Goal: Information Seeking & Learning: Learn about a topic

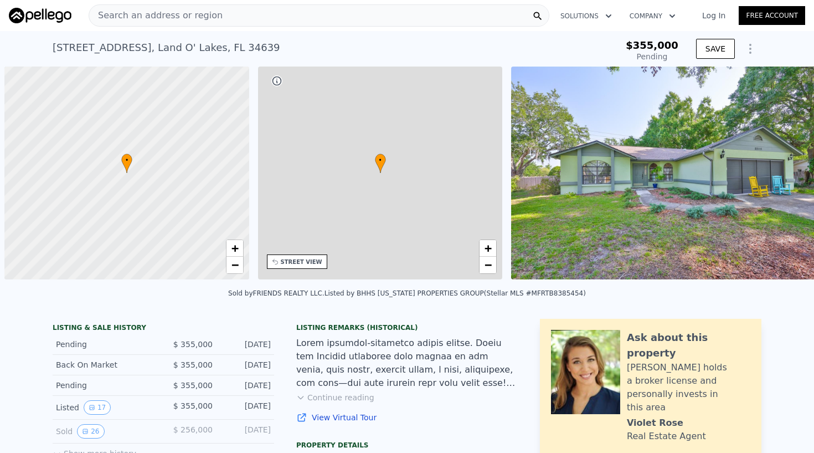
scroll to position [0, 4]
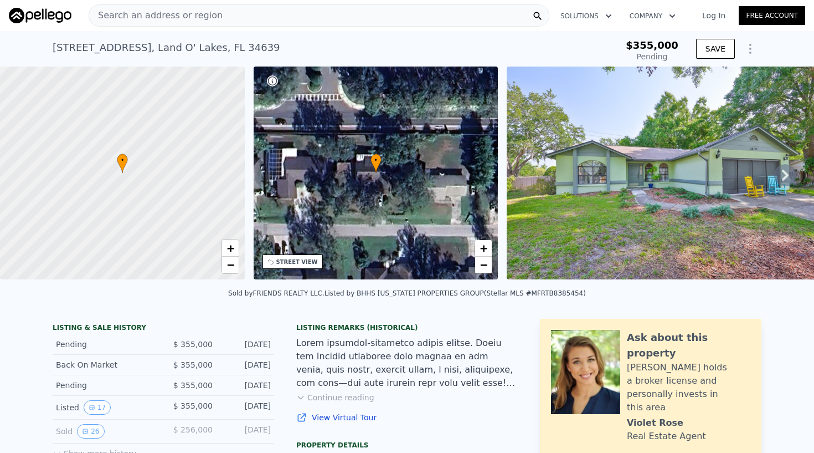
type input "-$ 370,651"
click at [53, 16] on img at bounding box center [40, 16] width 63 height 16
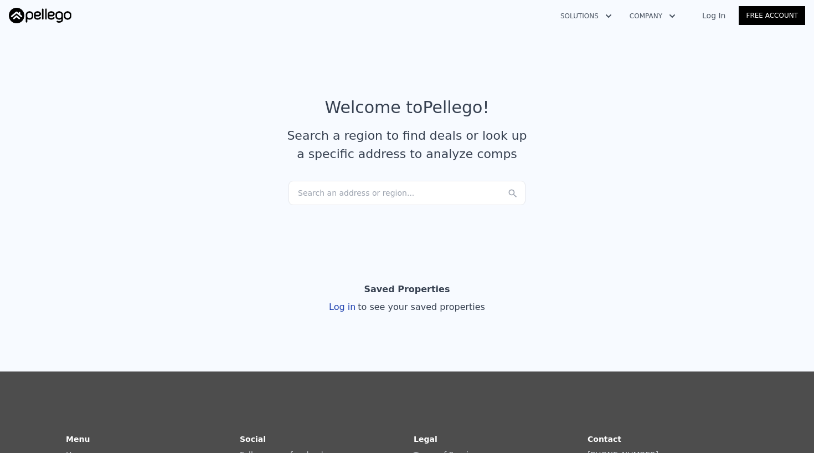
click at [350, 203] on div "Search an address or region..." at bounding box center [407, 193] width 237 height 24
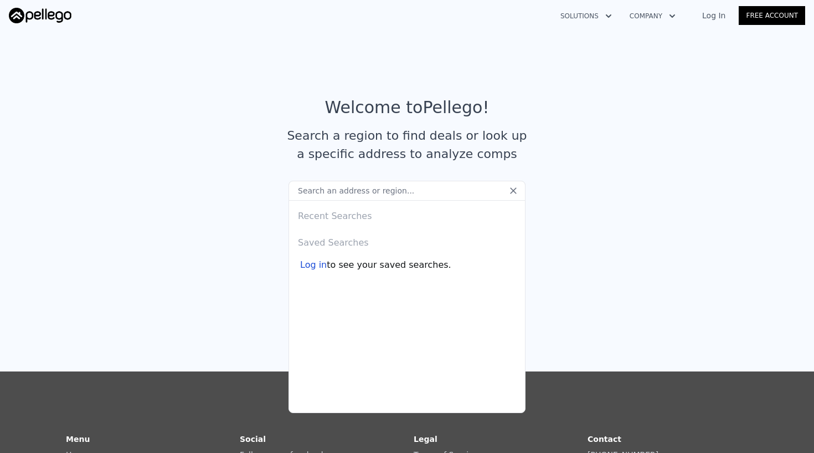
click at [350, 188] on input "text" at bounding box center [407, 191] width 237 height 20
type input "7"
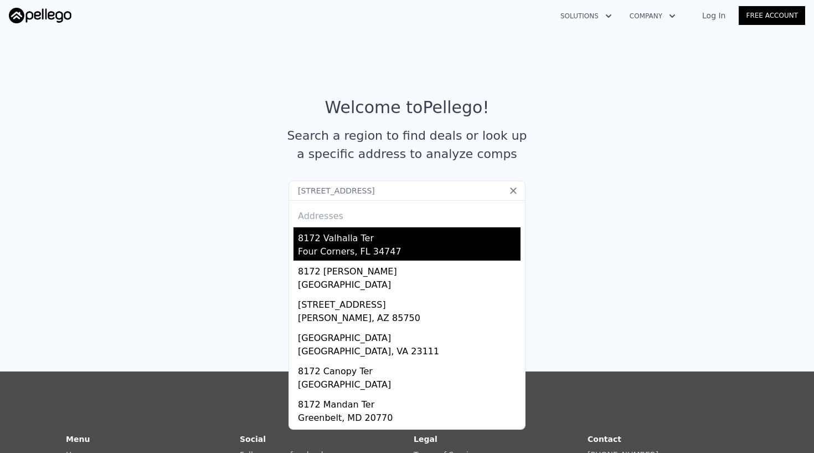
type input "[STREET_ADDRESS]"
click at [350, 253] on div "Four Corners, FL 34747" at bounding box center [409, 253] width 223 height 16
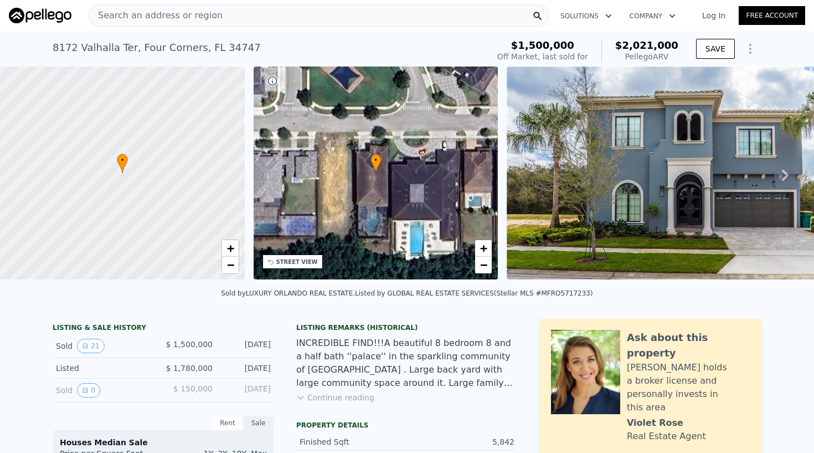
click at [249, 17] on div "Search an address or region" at bounding box center [319, 15] width 461 height 22
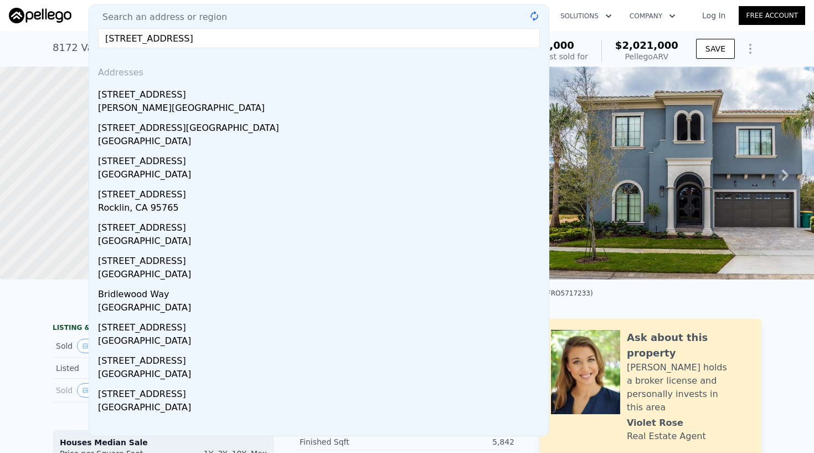
type input "[STREET_ADDRESS]"
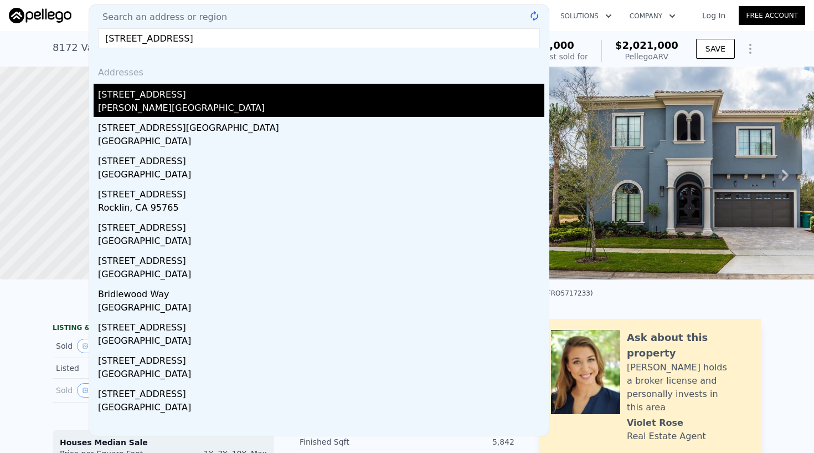
drag, startPoint x: 249, startPoint y: 17, endPoint x: 149, endPoint y: 99, distance: 129.1
click at [149, 99] on div "[STREET_ADDRESS]" at bounding box center [321, 93] width 446 height 18
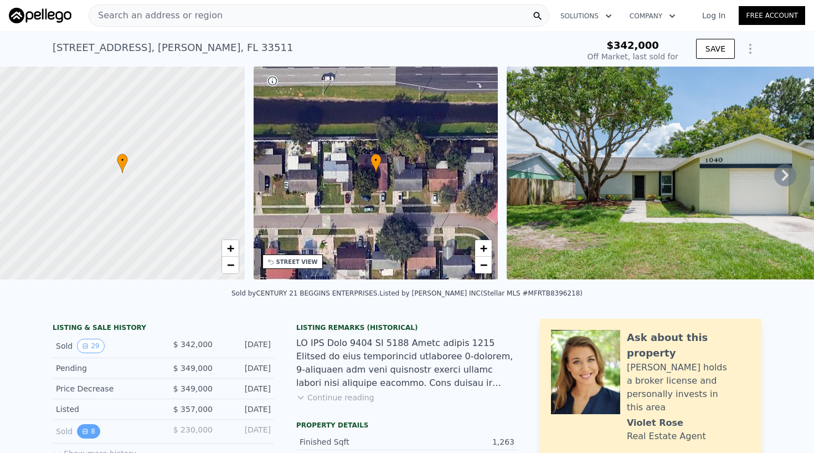
click at [89, 429] on button "8" at bounding box center [88, 431] width 23 height 14
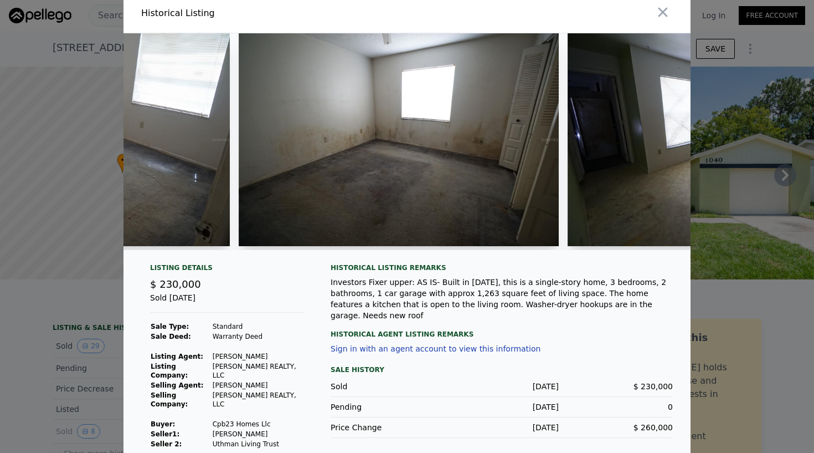
scroll to position [6, 0]
click at [342, 138] on img at bounding box center [399, 140] width 320 height 213
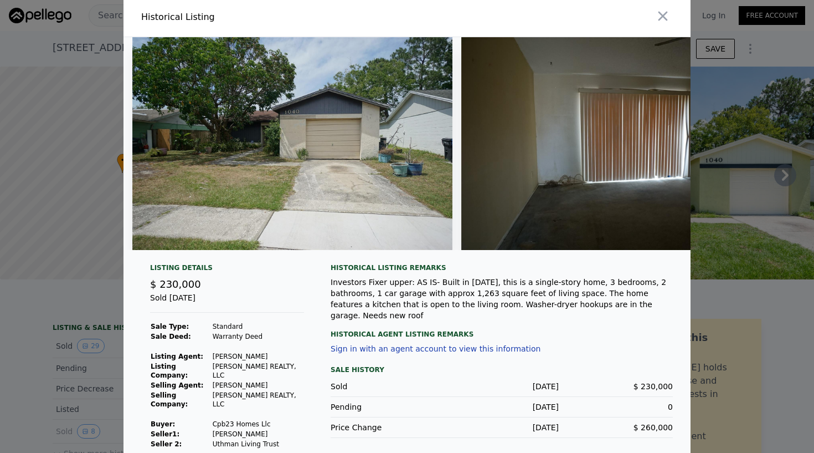
scroll to position [0, 0]
click at [665, 18] on icon "button" at bounding box center [663, 16] width 9 height 9
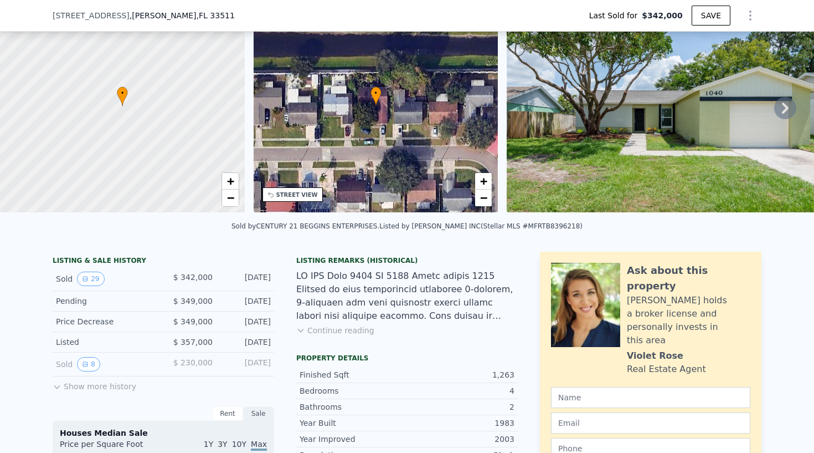
scroll to position [81, 0]
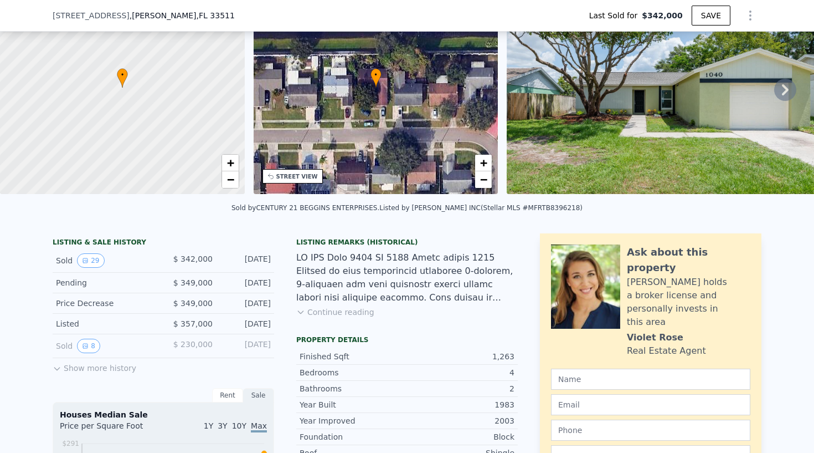
click at [90, 369] on button "Show more history" at bounding box center [95, 366] width 84 height 16
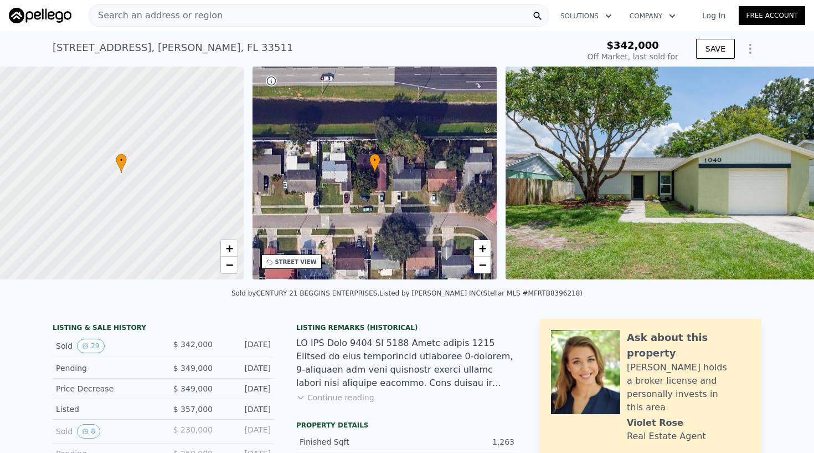
scroll to position [0, 0]
click at [787, 178] on icon at bounding box center [785, 175] width 22 height 22
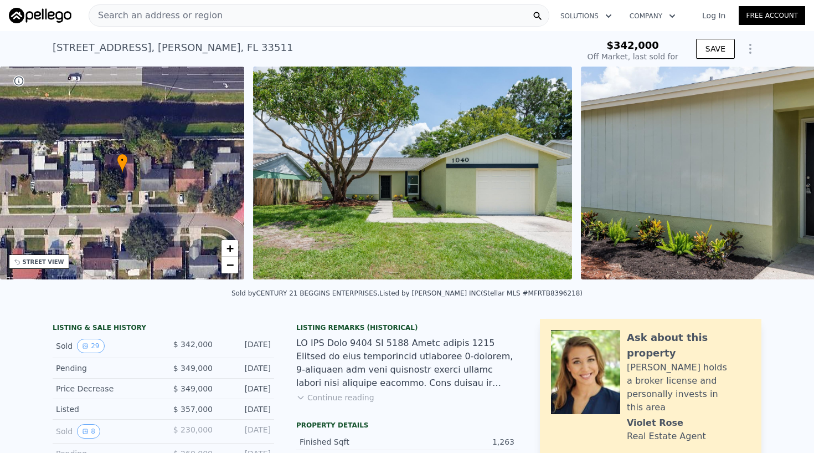
click at [787, 178] on div "• + − • + − STREET VIEW Loading... SATELLITE VIEW" at bounding box center [407, 174] width 814 height 217
click at [787, 178] on icon at bounding box center [785, 175] width 22 height 22
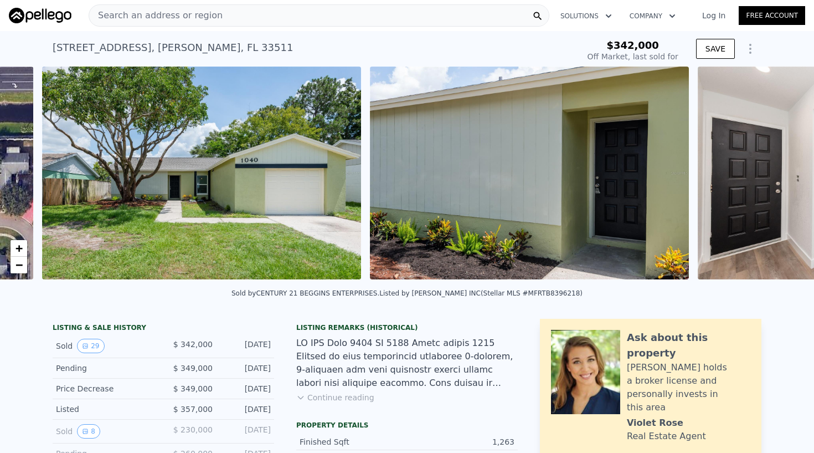
scroll to position [0, 507]
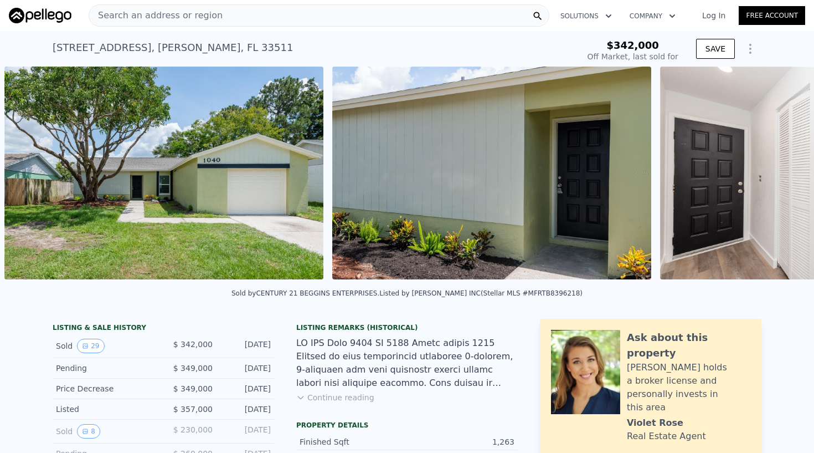
click at [787, 178] on img at bounding box center [819, 172] width 319 height 213
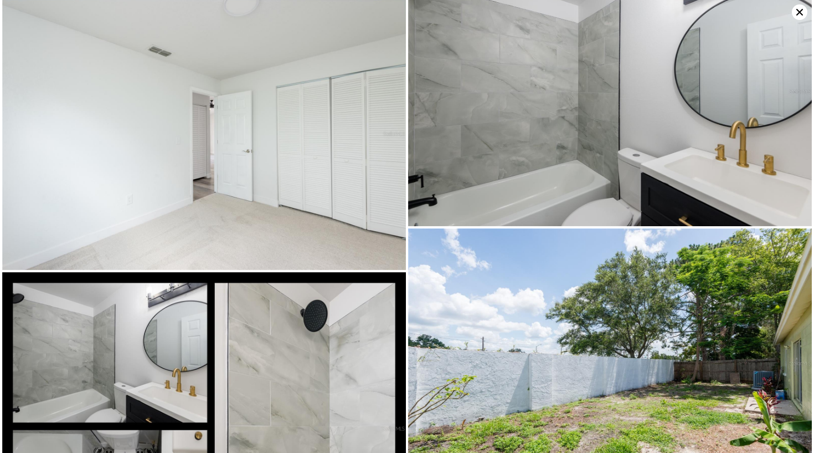
scroll to position [2759, 0]
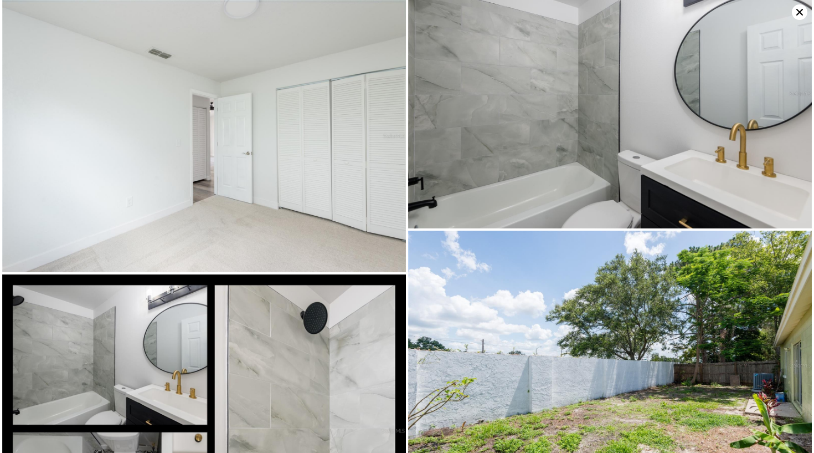
click at [797, 6] on icon at bounding box center [800, 12] width 16 height 16
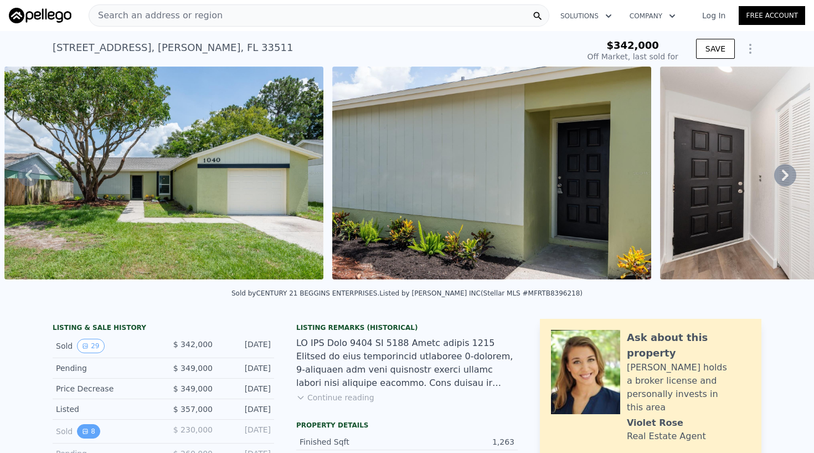
click at [94, 432] on button "8" at bounding box center [88, 431] width 23 height 14
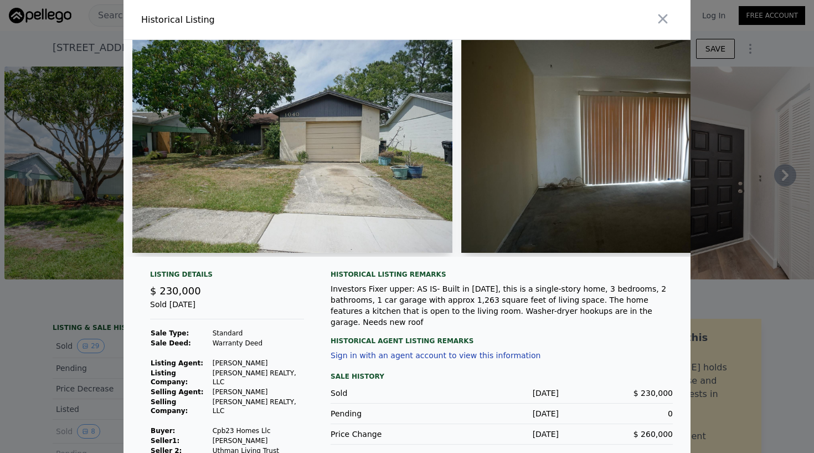
click at [339, 134] on img at bounding box center [292, 146] width 320 height 213
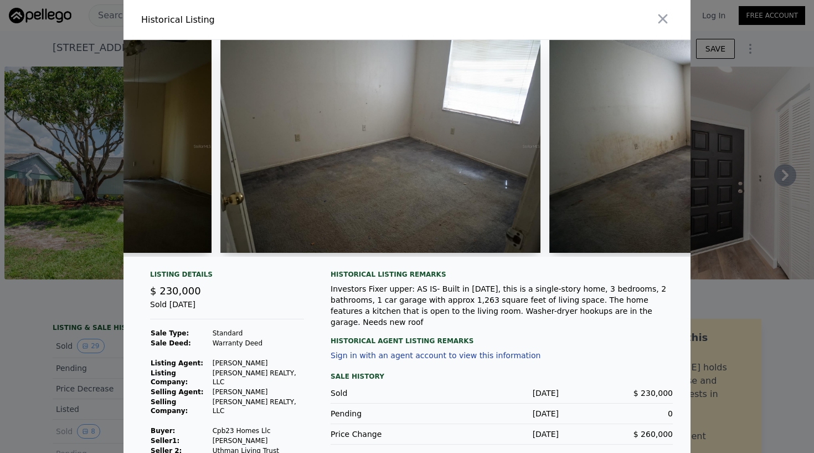
scroll to position [0, 578]
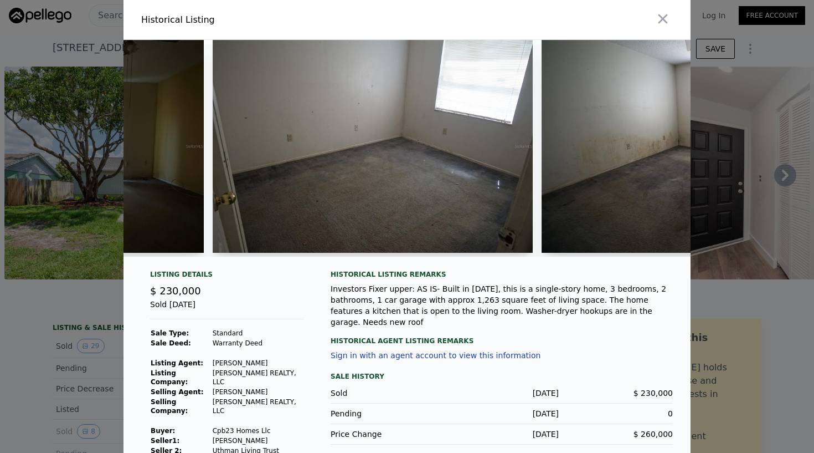
type input "$ 342,000"
type input "-$ 41,453"
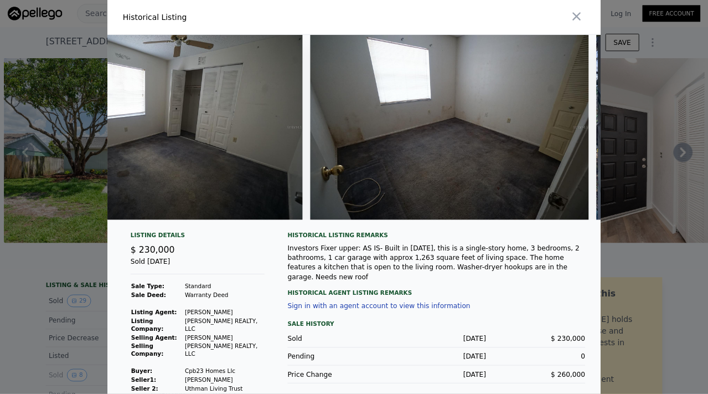
scroll to position [0, 1778]
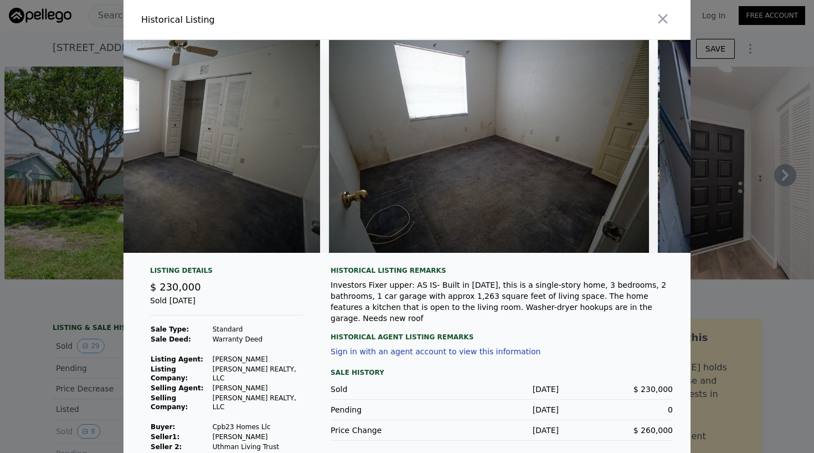
click at [530, 176] on img at bounding box center [489, 146] width 320 height 213
click at [505, 122] on img at bounding box center [489, 146] width 320 height 213
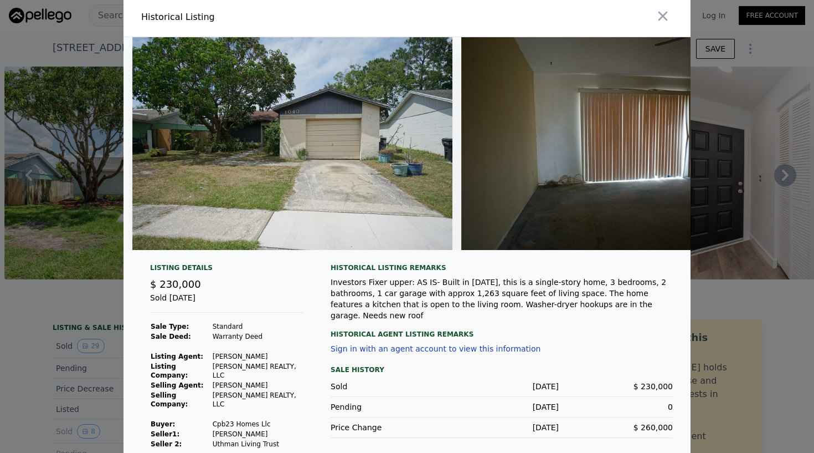
scroll to position [0, 0]
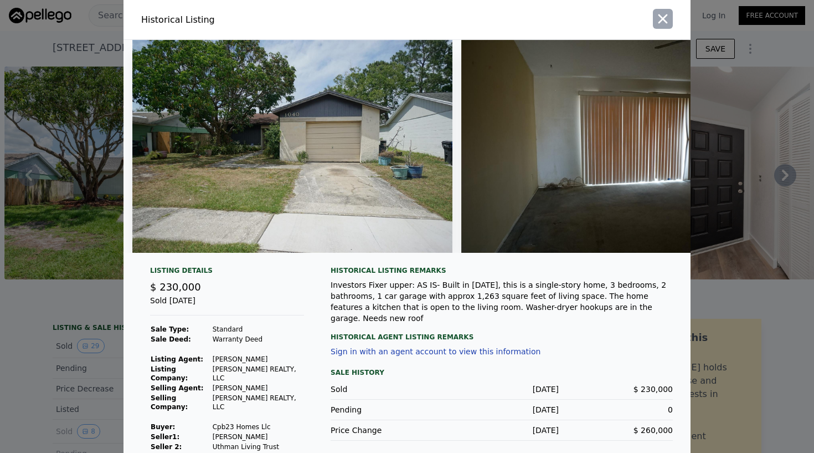
click at [666, 22] on icon "button" at bounding box center [663, 18] width 9 height 9
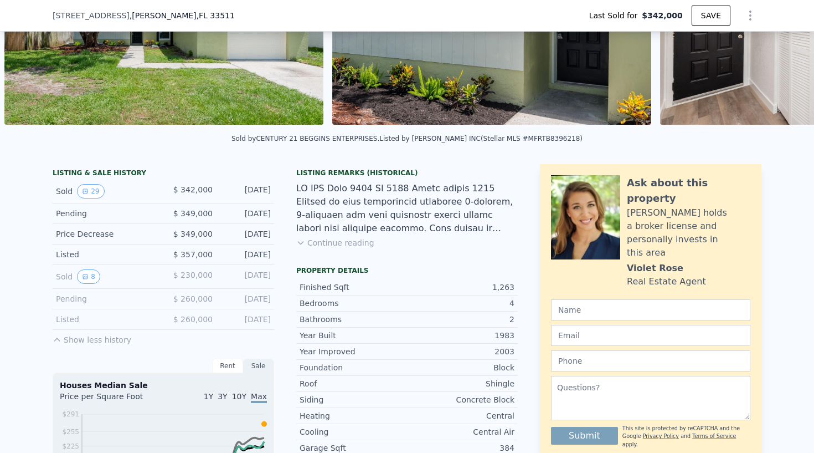
scroll to position [140, 0]
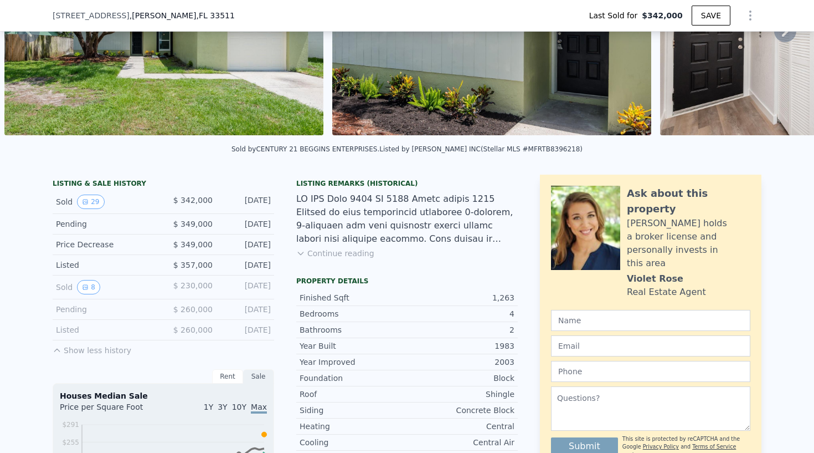
click at [345, 251] on button "Continue reading" at bounding box center [335, 253] width 78 height 11
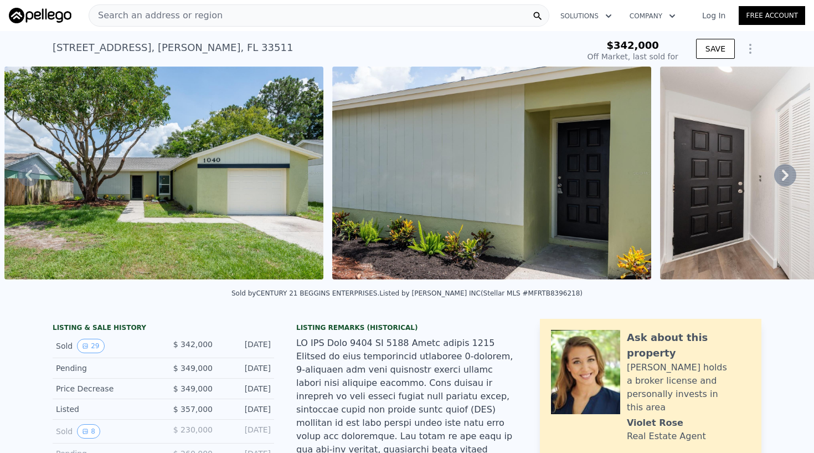
scroll to position [0, 0]
click at [276, 22] on div "Search an address or region" at bounding box center [319, 15] width 461 height 22
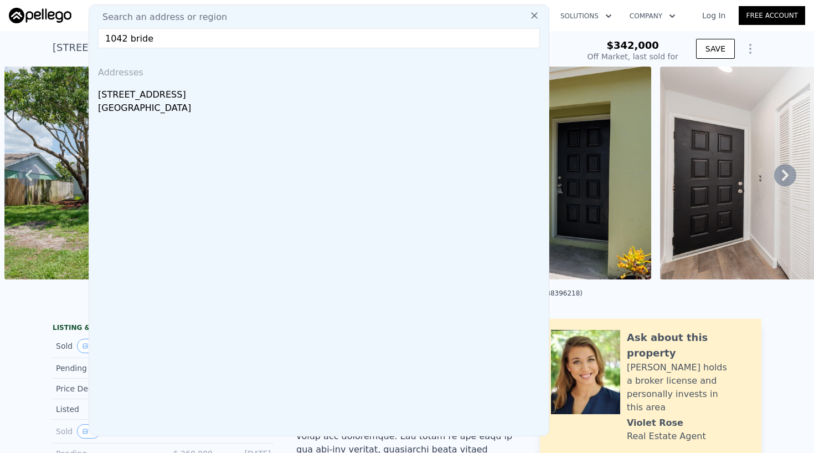
type input "1042 brid"
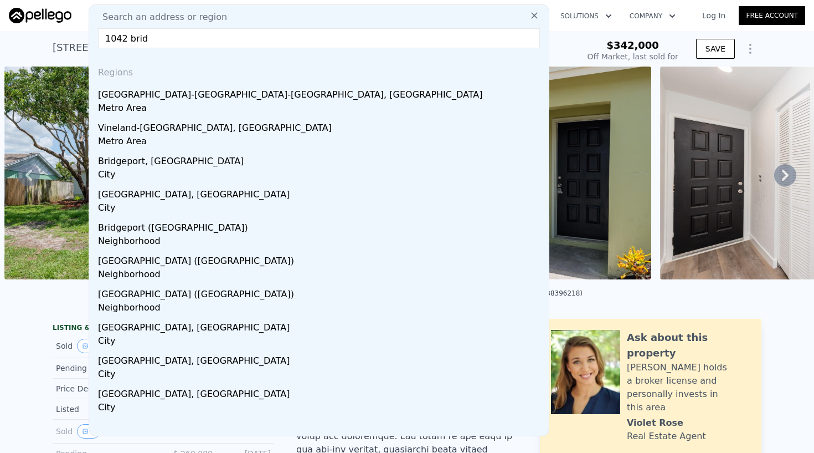
click at [590, 29] on nav "Search an address or region Search an address or region 1042 brid Regions [GEOG…" at bounding box center [407, 15] width 814 height 31
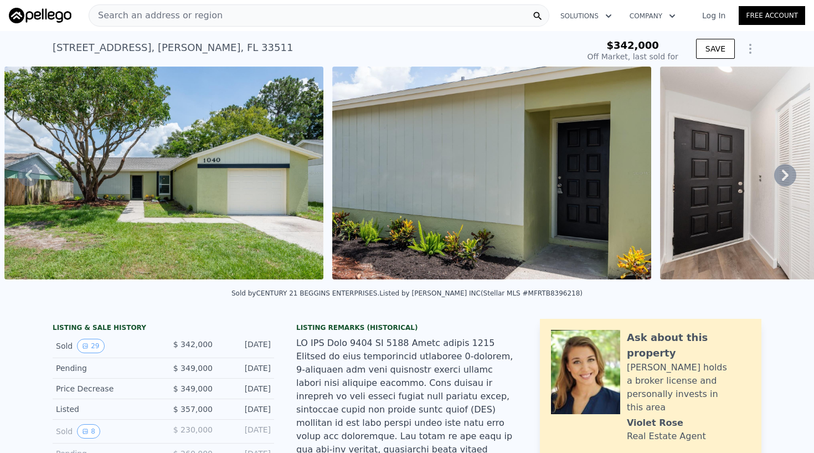
click at [363, 11] on div "Search an address or region" at bounding box center [319, 15] width 461 height 22
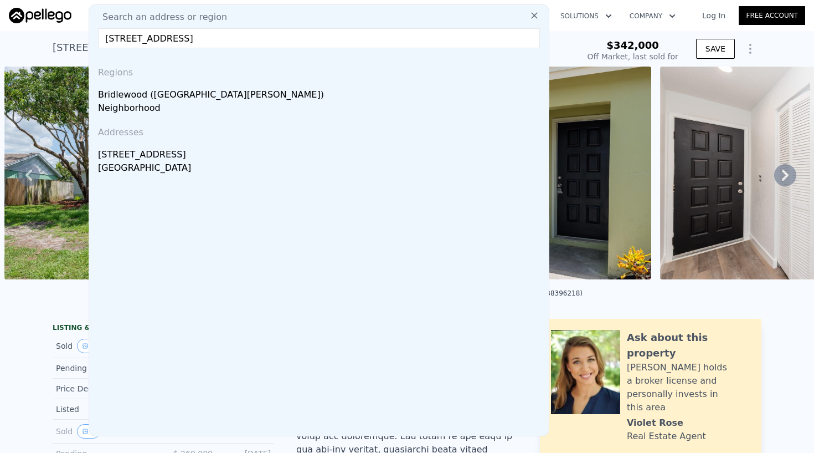
type input "[STREET_ADDRESS]"
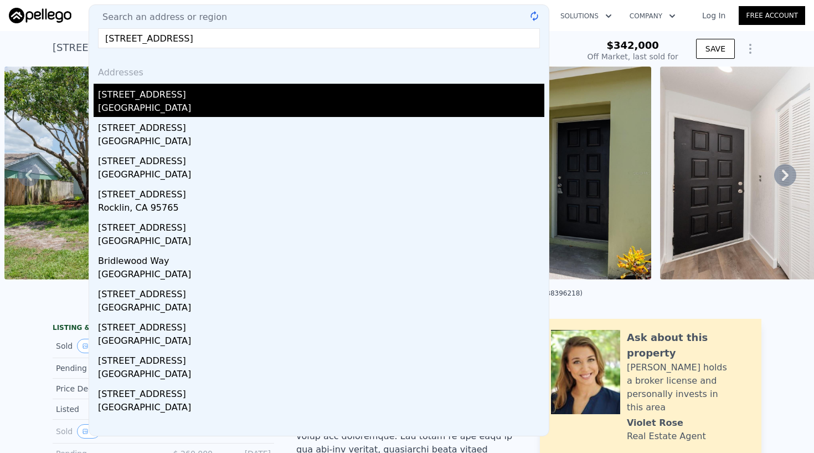
drag, startPoint x: 355, startPoint y: 17, endPoint x: 151, endPoint y: 103, distance: 221.2
click at [151, 103] on div "[GEOGRAPHIC_DATA]" at bounding box center [321, 109] width 446 height 16
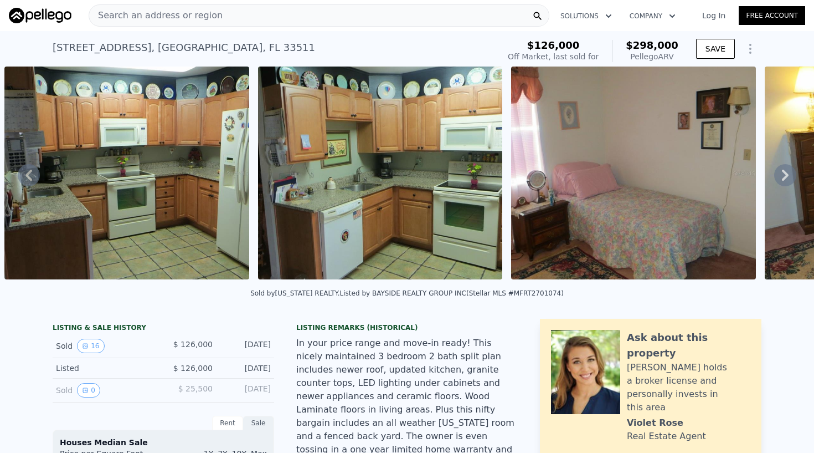
click at [253, 16] on div "Search an address or region" at bounding box center [319, 15] width 461 height 22
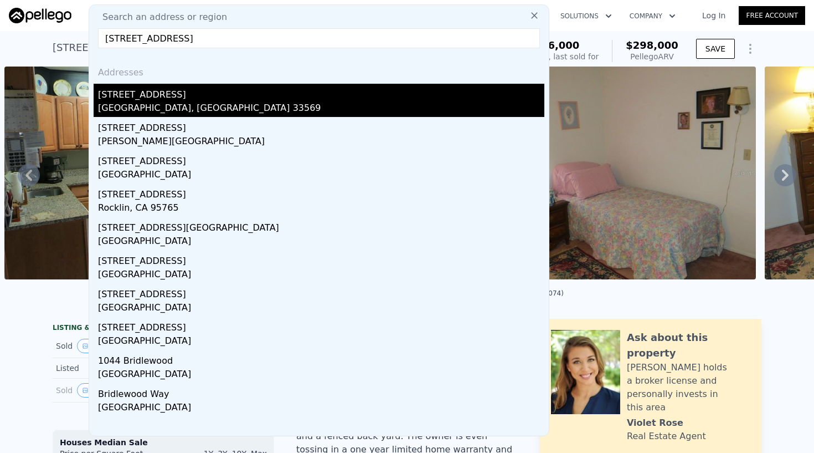
type input "[STREET_ADDRESS]"
click at [151, 105] on div "[GEOGRAPHIC_DATA], [GEOGRAPHIC_DATA] 33569" at bounding box center [321, 109] width 446 height 16
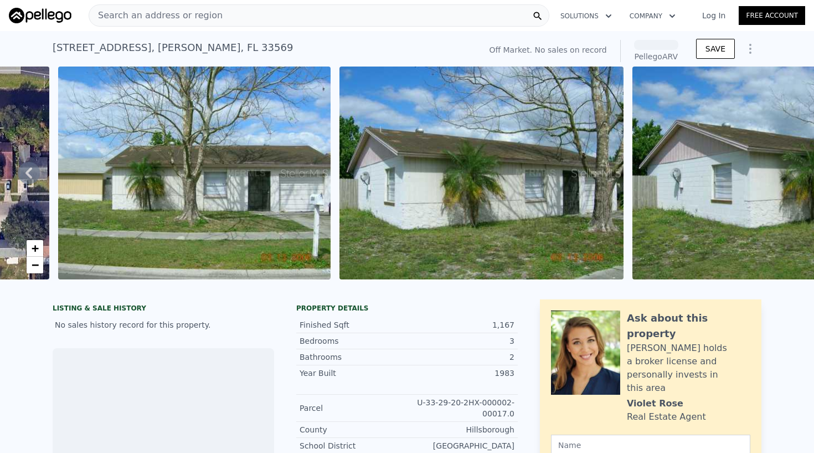
scroll to position [0, 560]
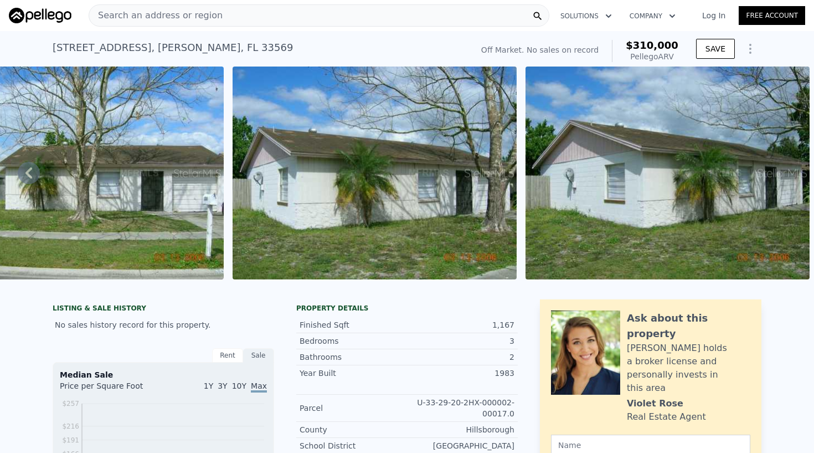
click at [182, 20] on span "Search an address or region" at bounding box center [155, 15] width 133 height 13
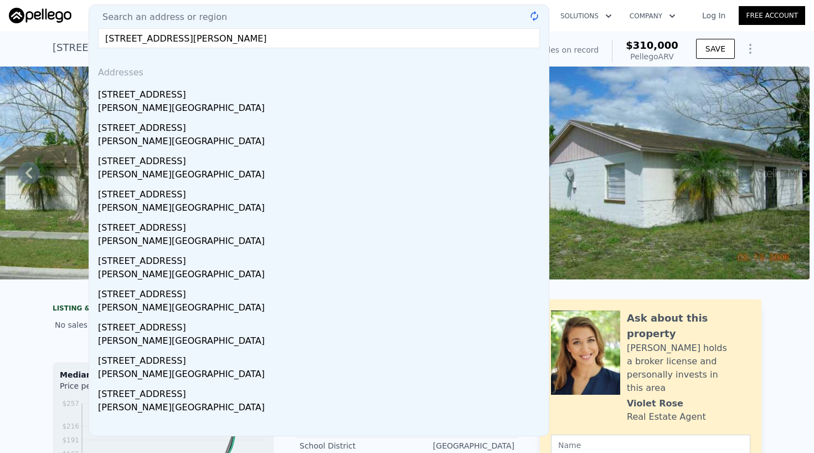
type input "[STREET_ADDRESS][PERSON_NAME]"
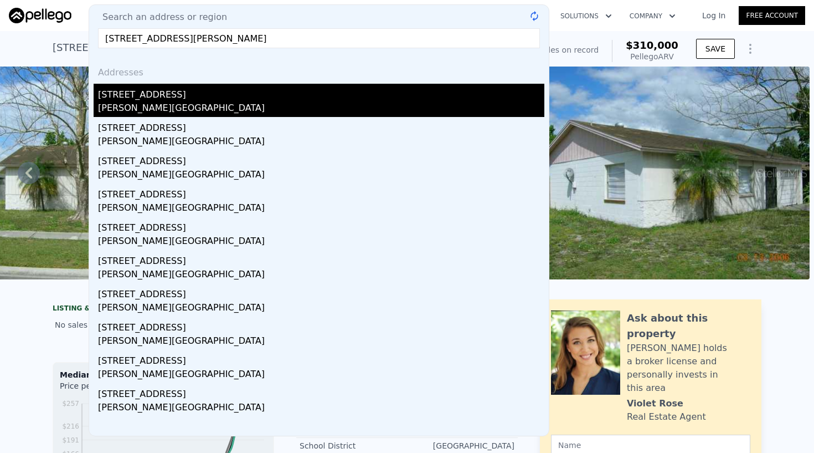
drag, startPoint x: 182, startPoint y: 20, endPoint x: 138, endPoint y: 111, distance: 100.6
click at [138, 111] on div "[PERSON_NAME][GEOGRAPHIC_DATA]" at bounding box center [321, 109] width 446 height 16
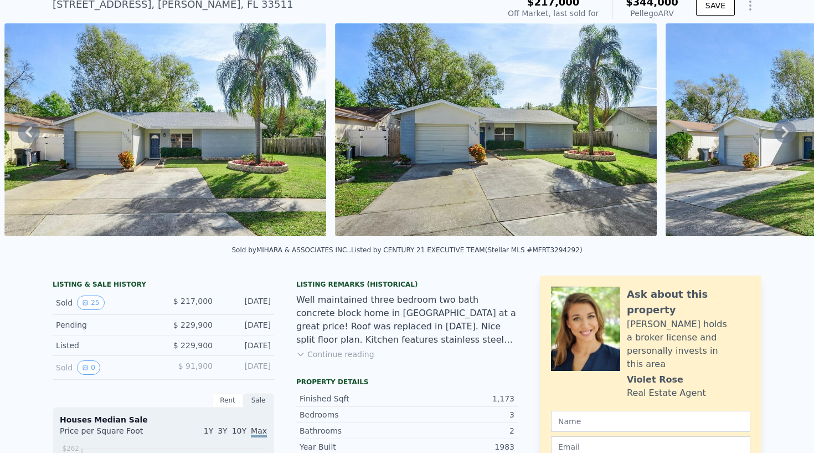
scroll to position [57, 0]
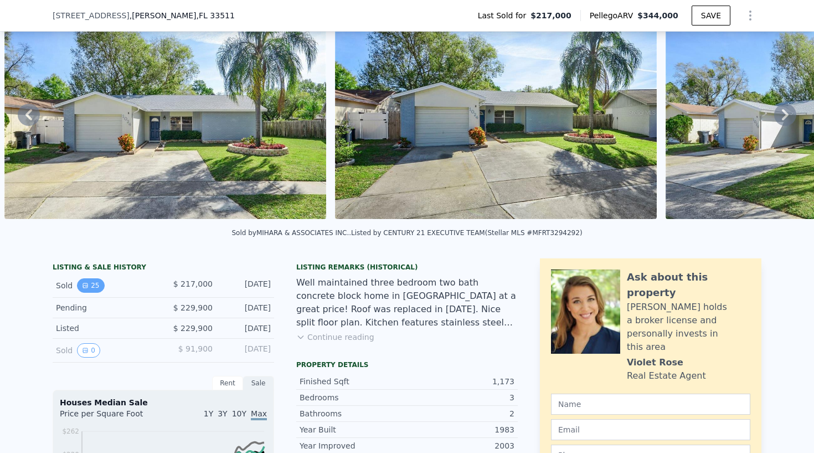
click at [94, 286] on button "25" at bounding box center [90, 285] width 27 height 14
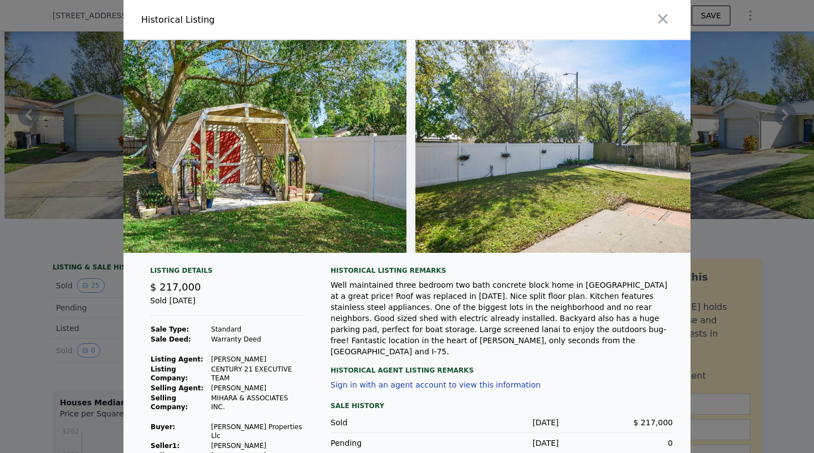
scroll to position [0, 0]
click at [662, 16] on icon "button" at bounding box center [663, 19] width 16 height 16
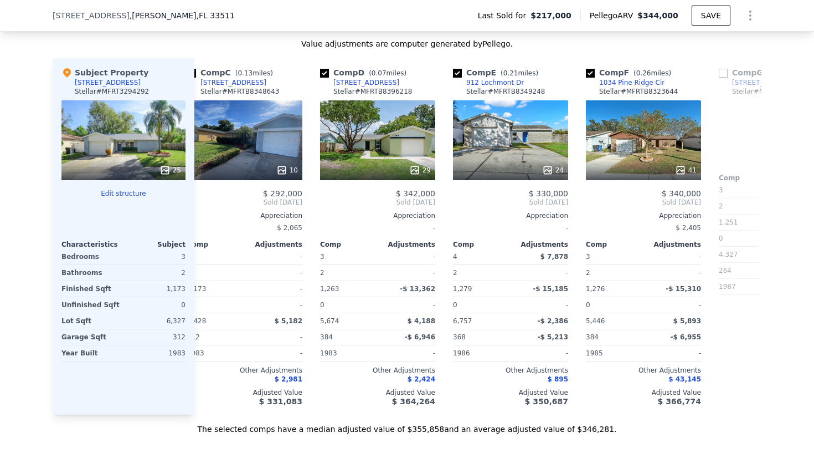
scroll to position [0, 337]
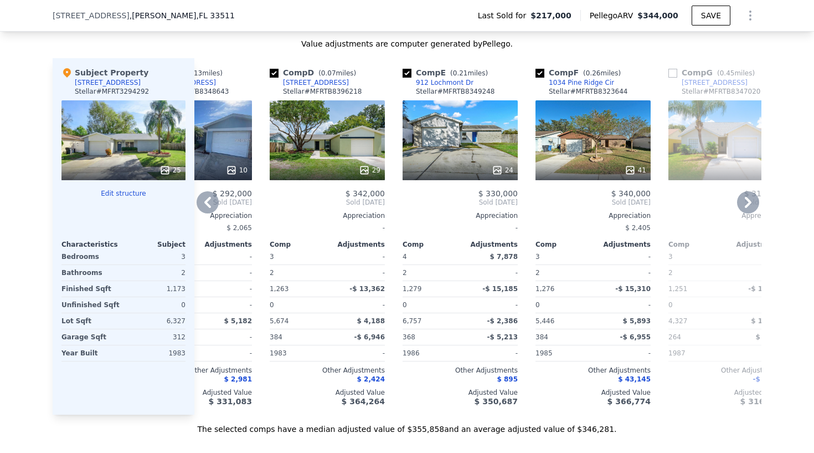
click at [485, 140] on div "24" at bounding box center [460, 140] width 115 height 80
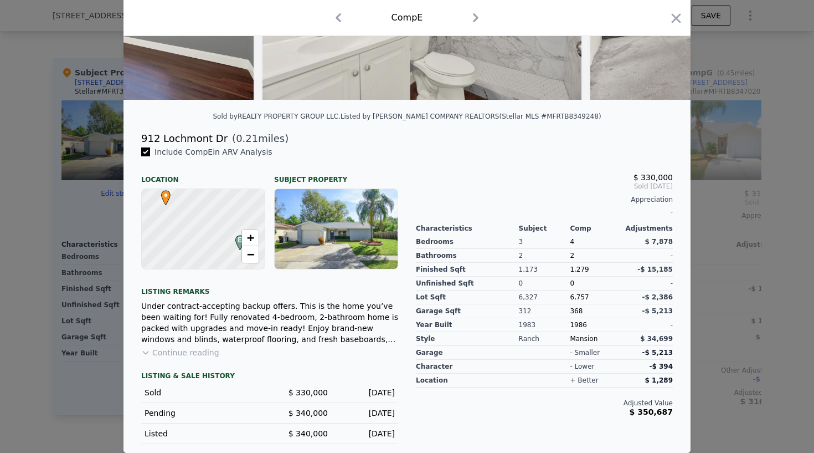
scroll to position [184, 0]
click at [187, 357] on button "Continue reading" at bounding box center [180, 352] width 78 height 11
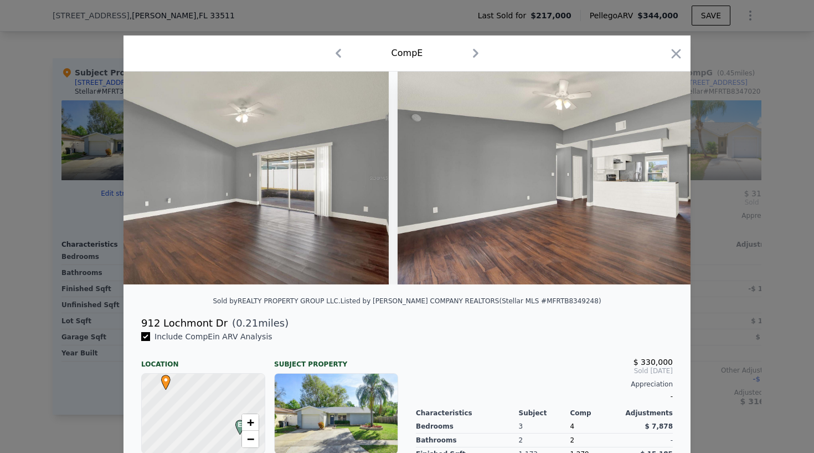
scroll to position [0, 1014]
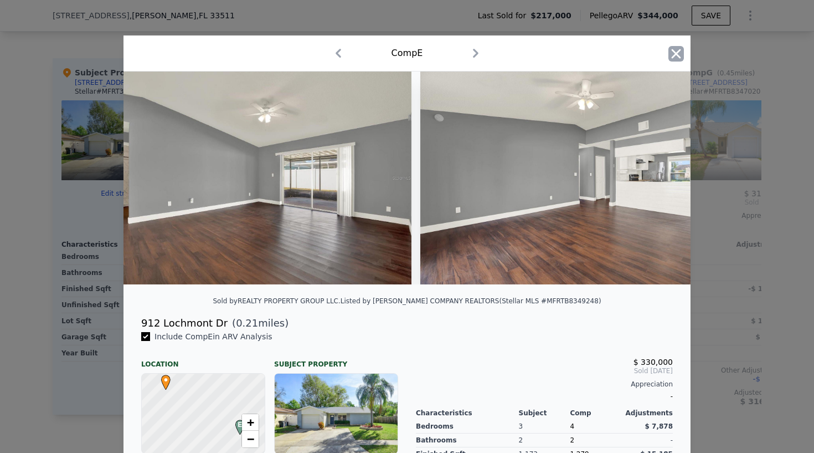
click at [672, 57] on icon "button" at bounding box center [677, 54] width 16 height 16
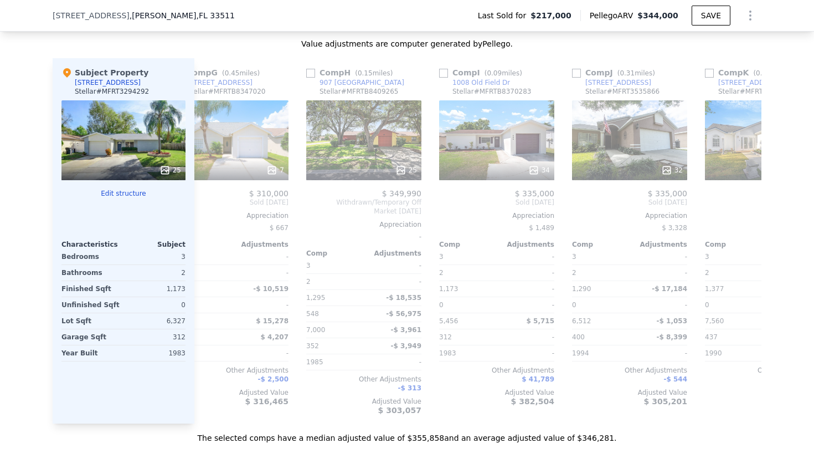
scroll to position [0, 841]
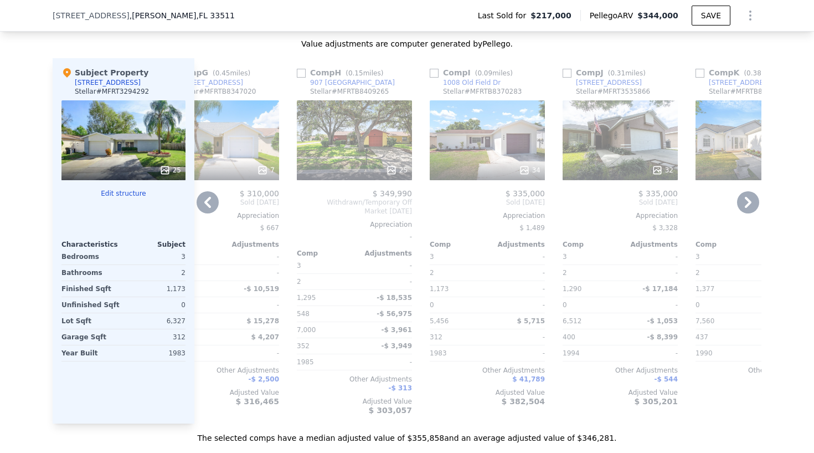
click at [360, 155] on div "25" at bounding box center [354, 140] width 115 height 80
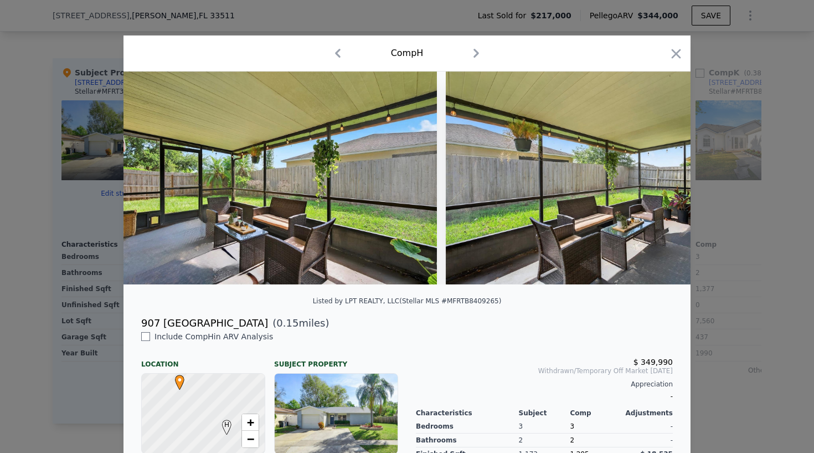
scroll to position [0, 5218]
click at [679, 50] on icon "button" at bounding box center [676, 53] width 9 height 9
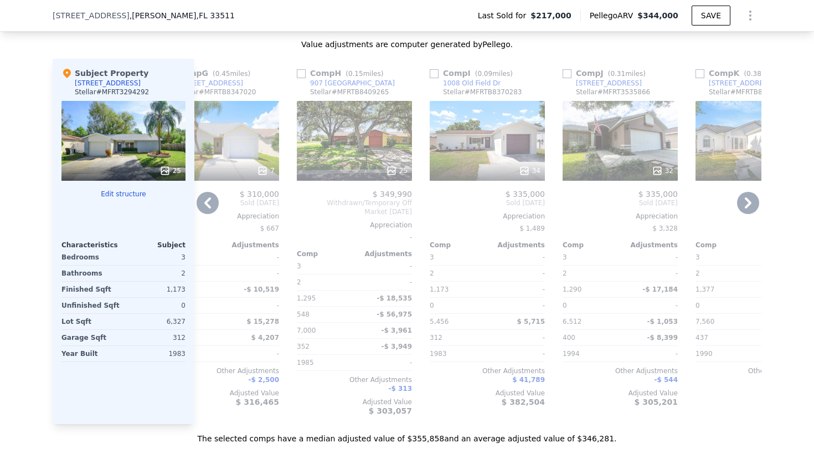
scroll to position [1278, 0]
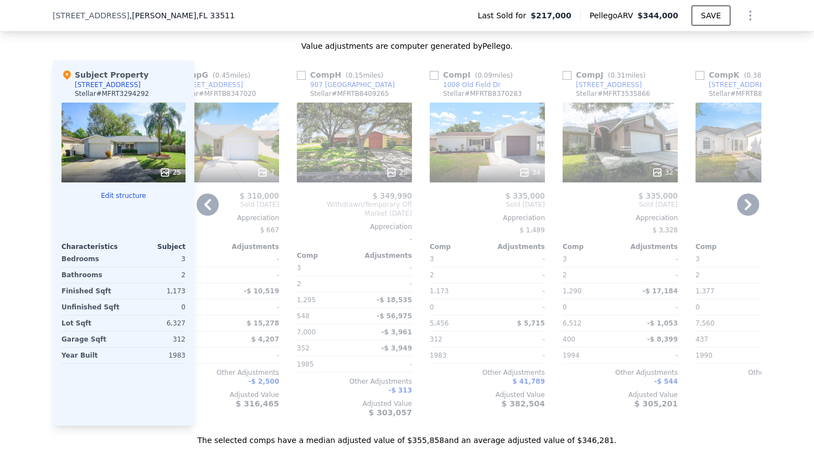
click at [460, 172] on div "34" at bounding box center [487, 142] width 115 height 80
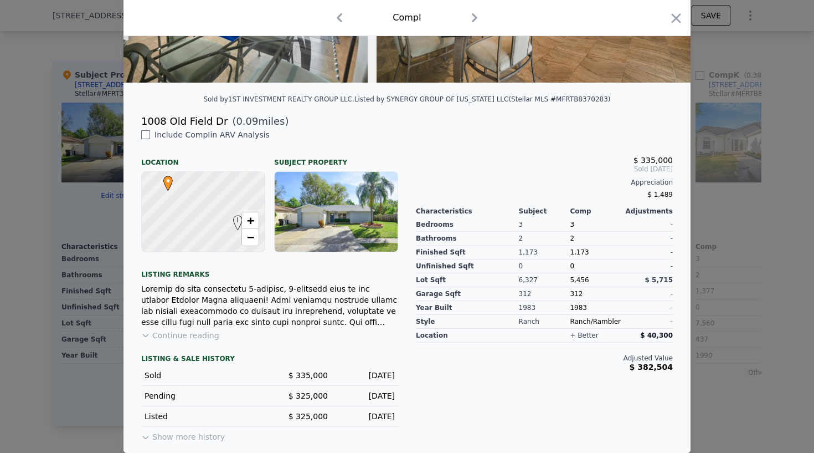
scroll to position [202, 0]
click at [678, 14] on icon "button" at bounding box center [677, 19] width 16 height 16
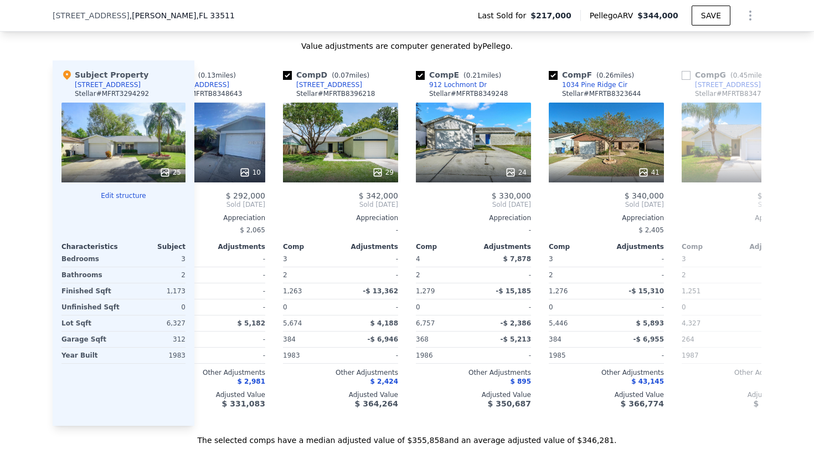
scroll to position [0, 322]
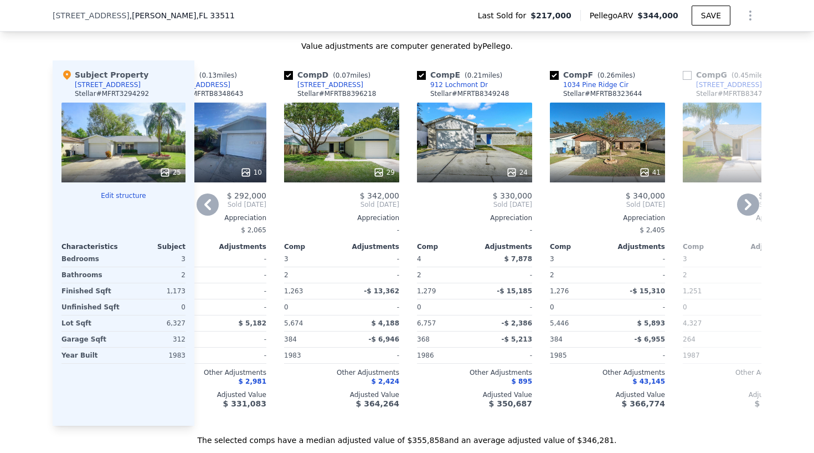
click at [599, 153] on div "41" at bounding box center [607, 142] width 115 height 80
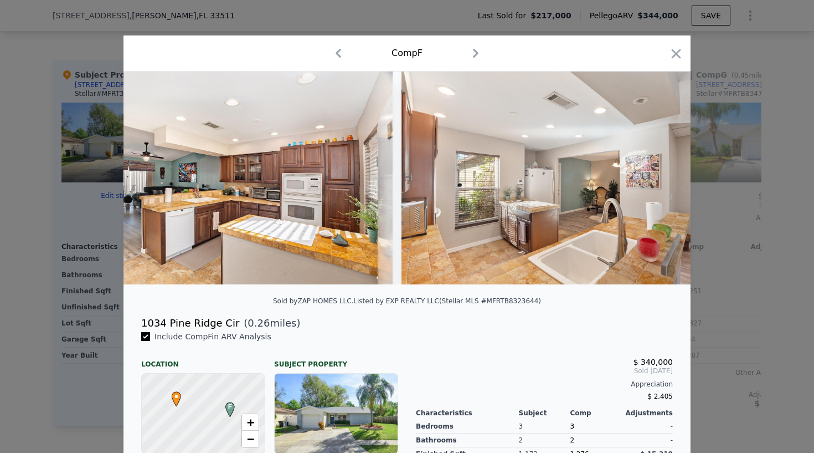
scroll to position [0, 3976]
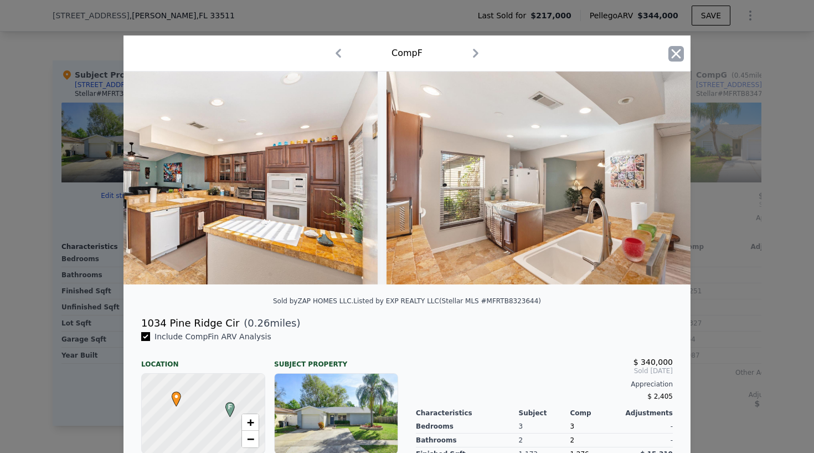
click at [676, 55] on icon "button" at bounding box center [677, 54] width 16 height 16
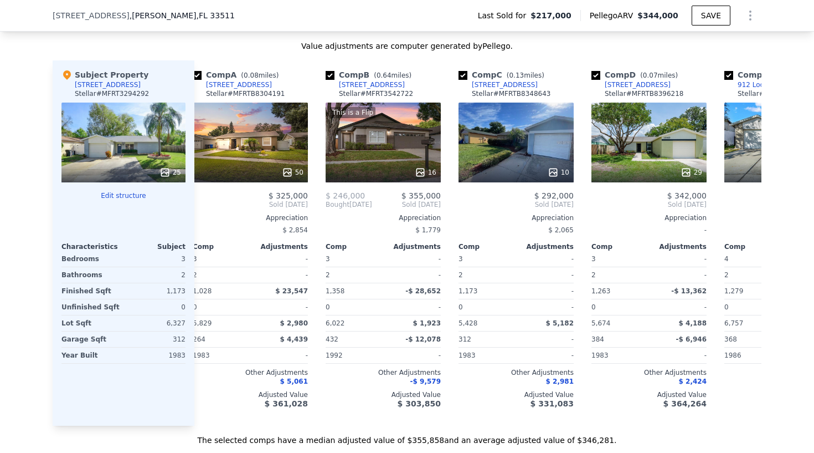
scroll to position [0, 2]
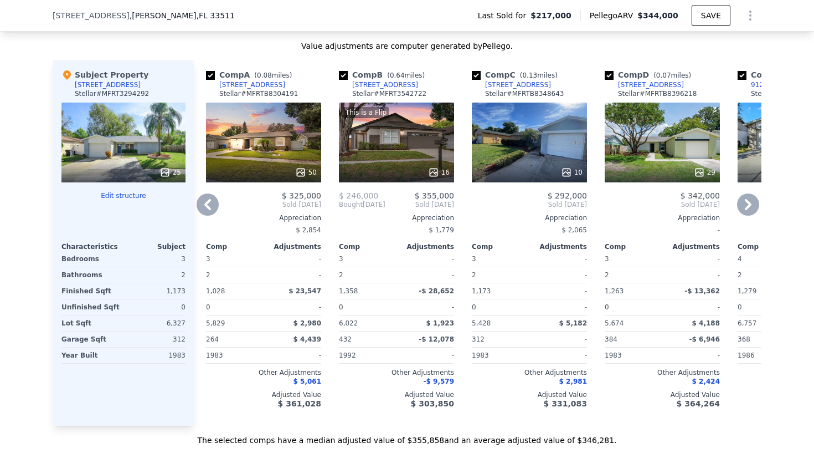
click at [517, 152] on div "10" at bounding box center [529, 142] width 115 height 80
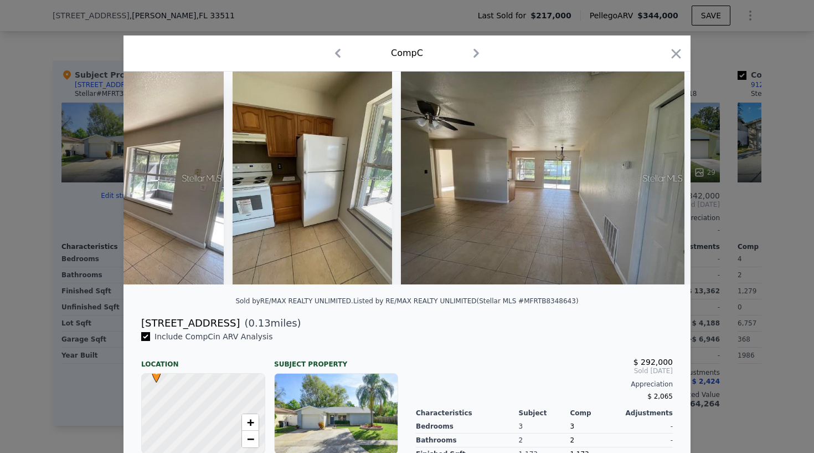
scroll to position [0, 501]
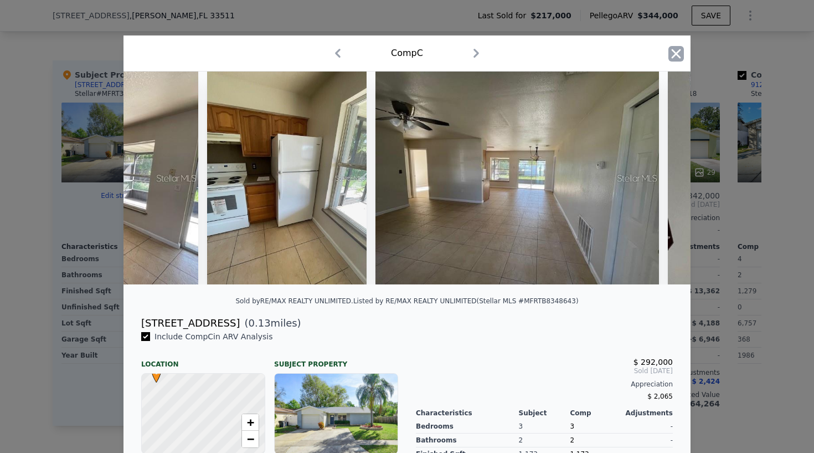
click at [679, 55] on icon "button" at bounding box center [677, 54] width 16 height 16
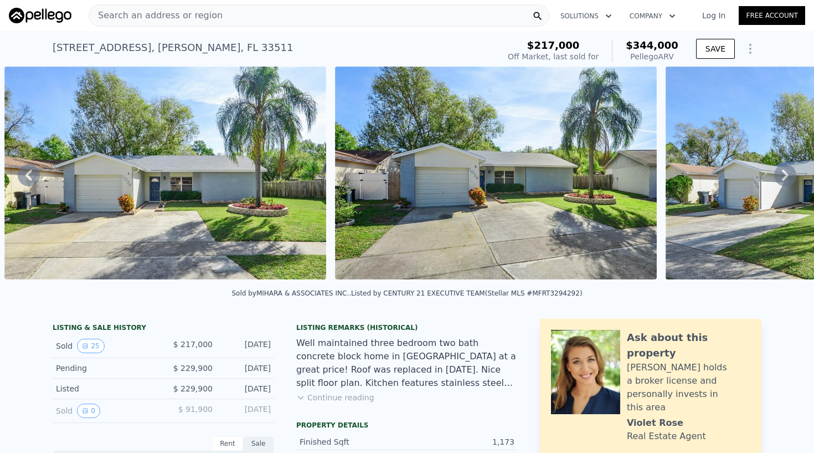
click at [147, 11] on span "Search an address or region" at bounding box center [155, 15] width 133 height 13
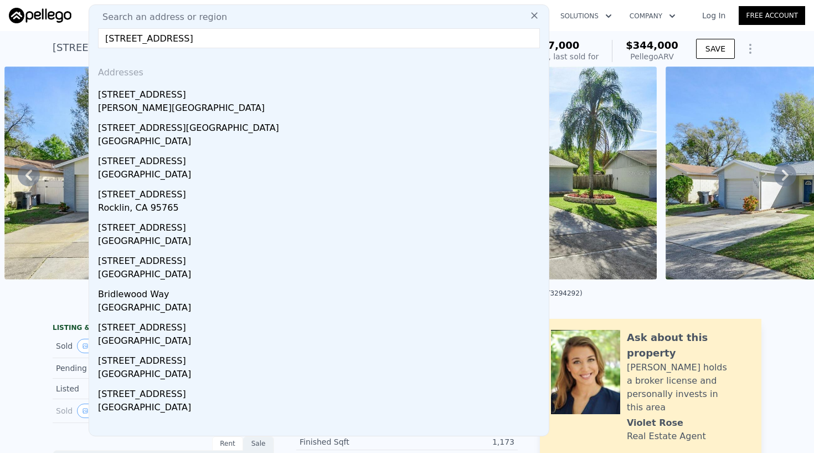
type input "[STREET_ADDRESS]"
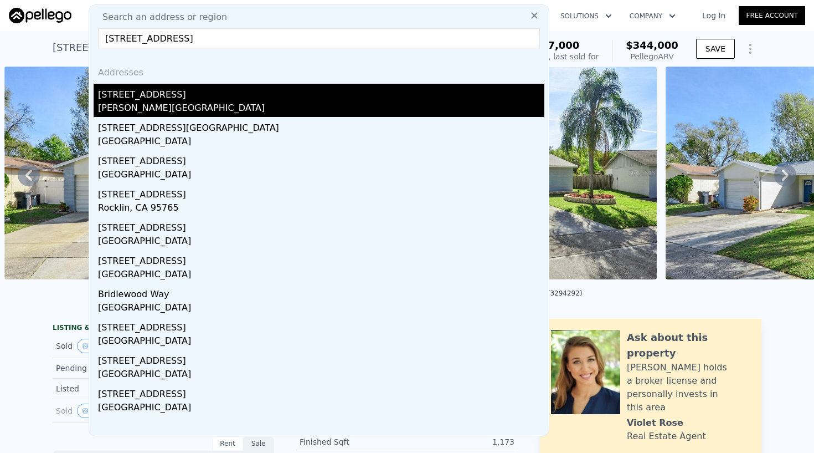
drag, startPoint x: 147, startPoint y: 11, endPoint x: 121, endPoint y: 95, distance: 88.1
click at [121, 95] on div "[STREET_ADDRESS]" at bounding box center [321, 93] width 446 height 18
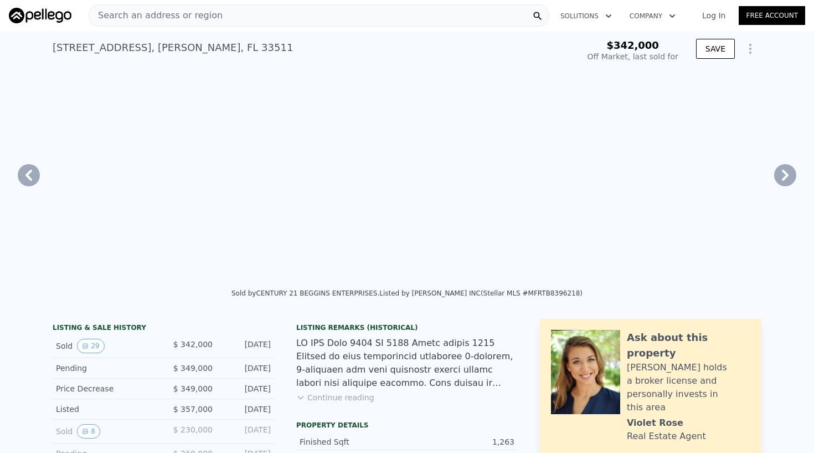
checkbox input "true"
type input "$ 342,000"
type input "2"
type input "2.5"
type input "1533"
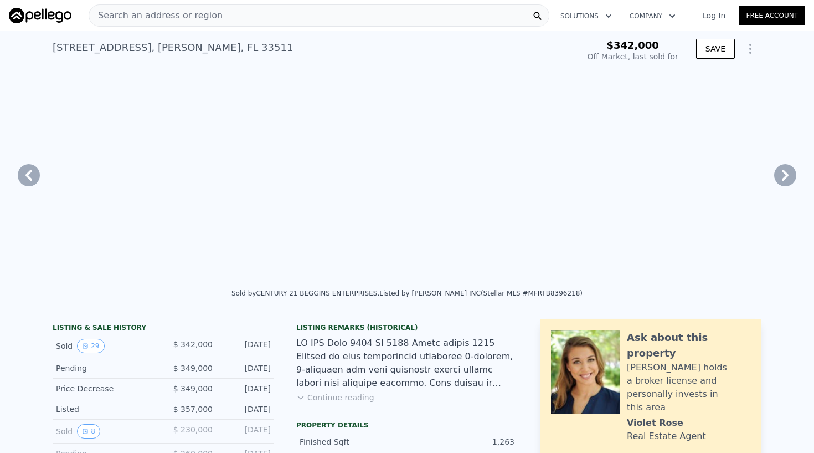
type input "3470"
type input "7575"
type input "-$ 41,453"
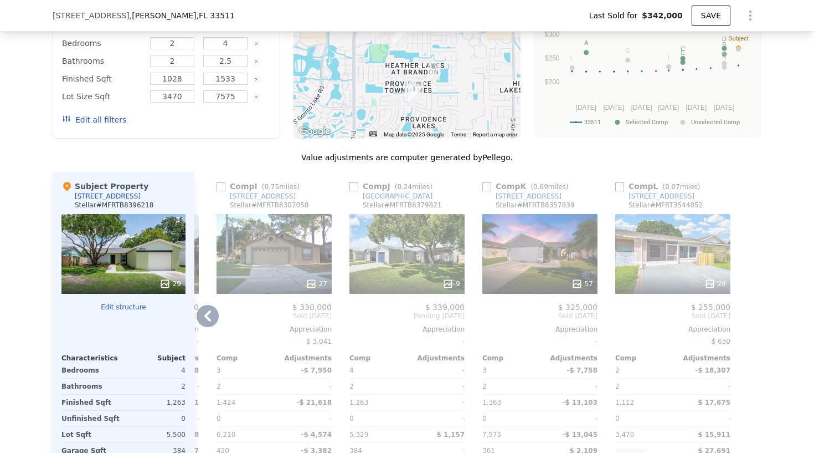
click at [415, 280] on div "9" at bounding box center [407, 254] width 115 height 80
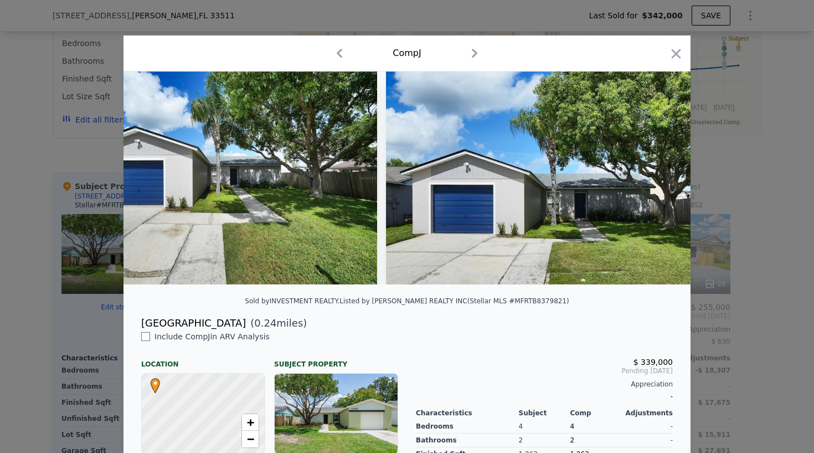
scroll to position [0, 645]
